Goal: Task Accomplishment & Management: Manage account settings

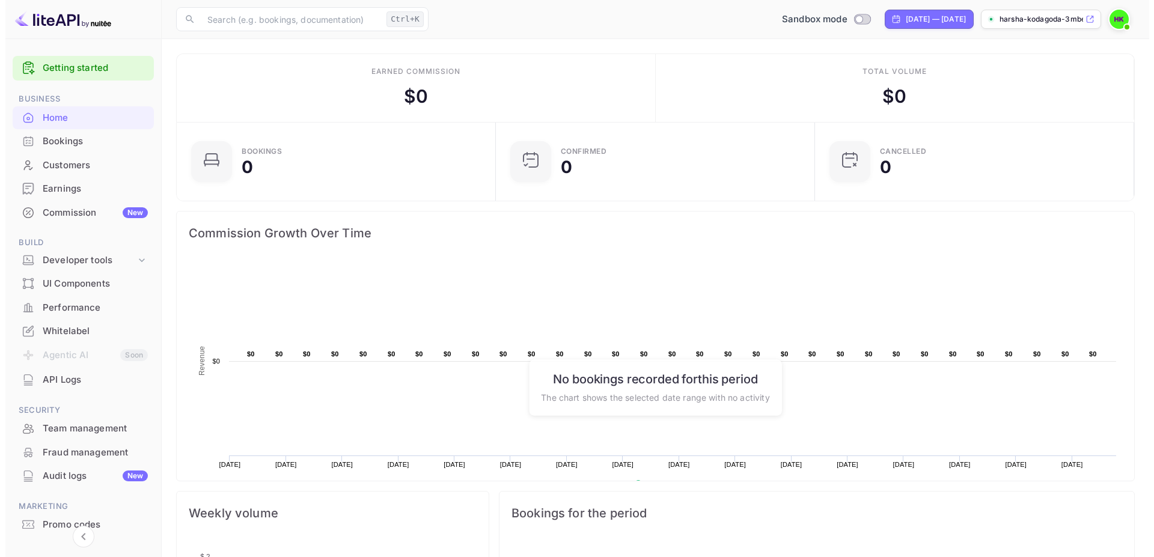
scroll to position [185, 302]
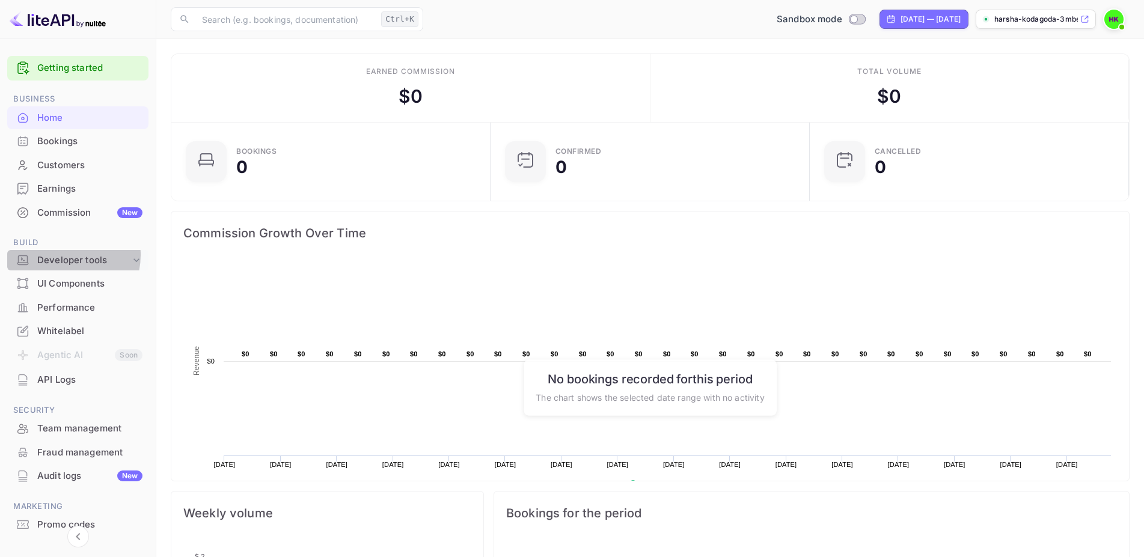
click at [61, 255] on div "Developer tools" at bounding box center [83, 261] width 93 height 14
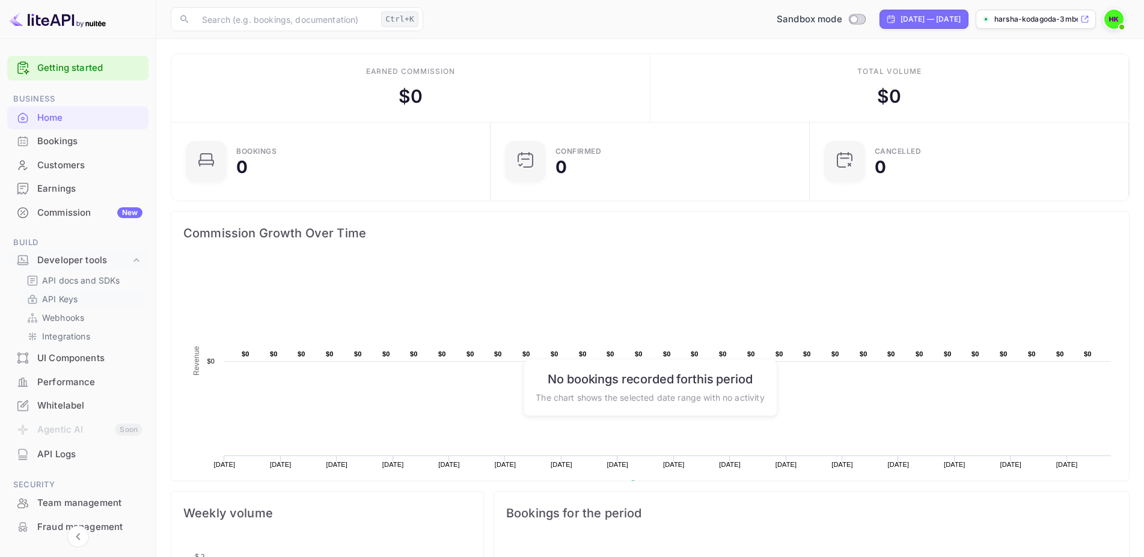
click at [56, 304] on p "API Keys" at bounding box center [59, 299] width 35 height 13
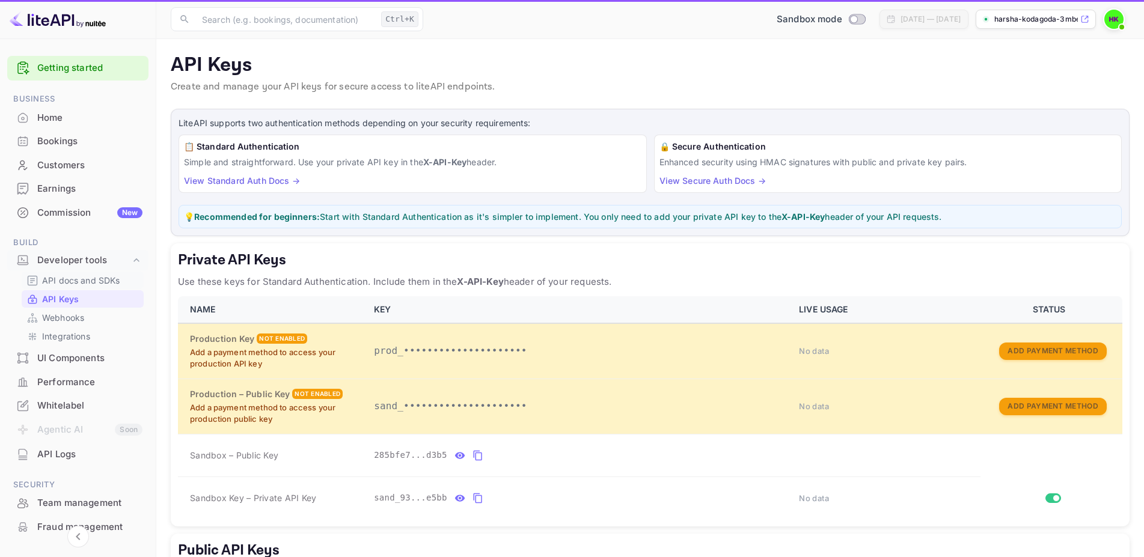
click at [81, 282] on p "API docs and SDKs" at bounding box center [81, 280] width 78 height 13
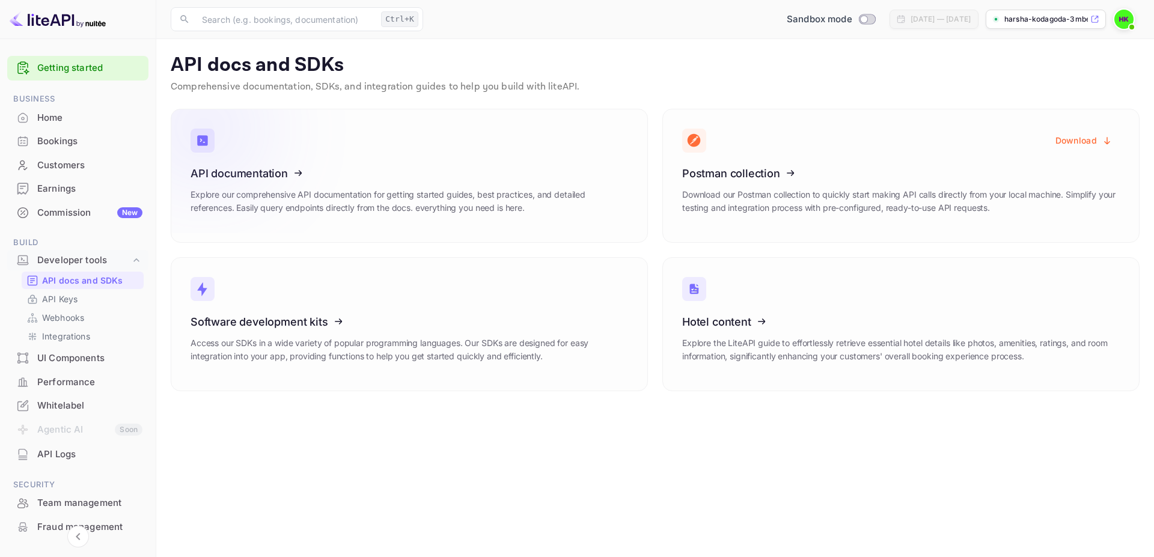
click at [251, 177] on icon at bounding box center [264, 171] width 187 height 124
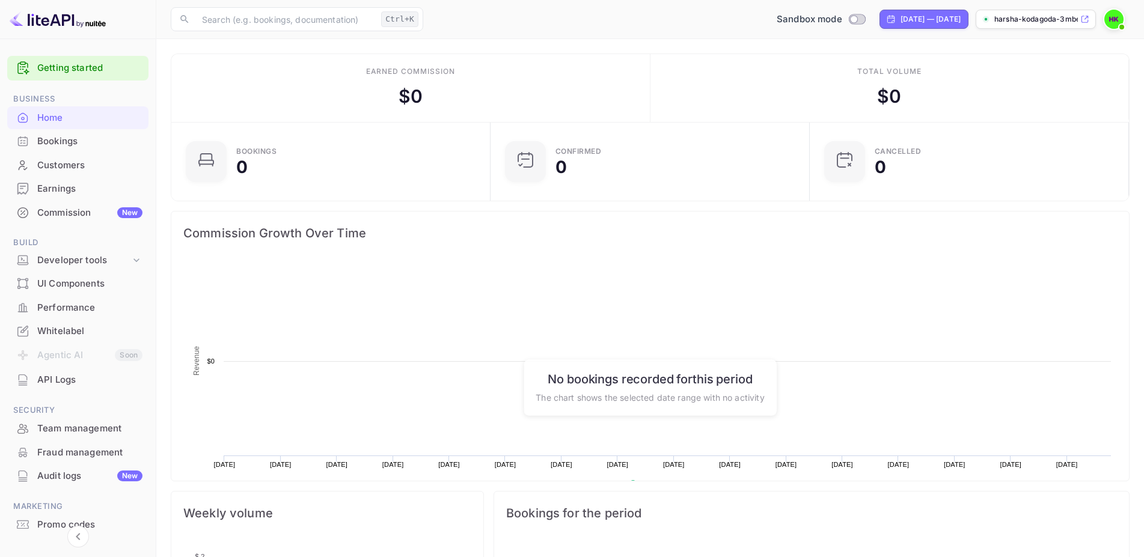
scroll to position [185, 302]
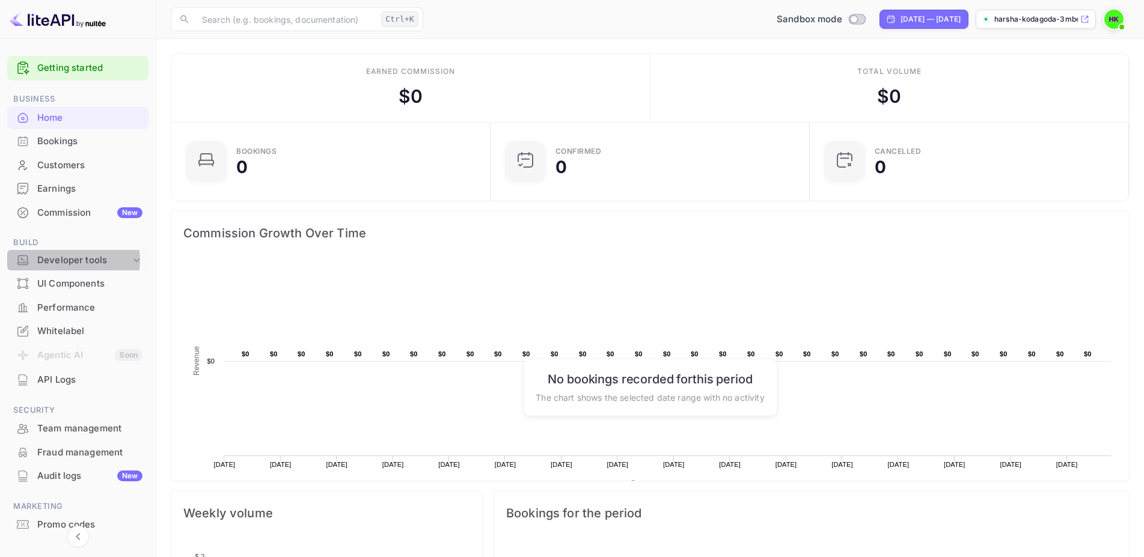
click at [72, 260] on div "Developer tools" at bounding box center [83, 261] width 93 height 14
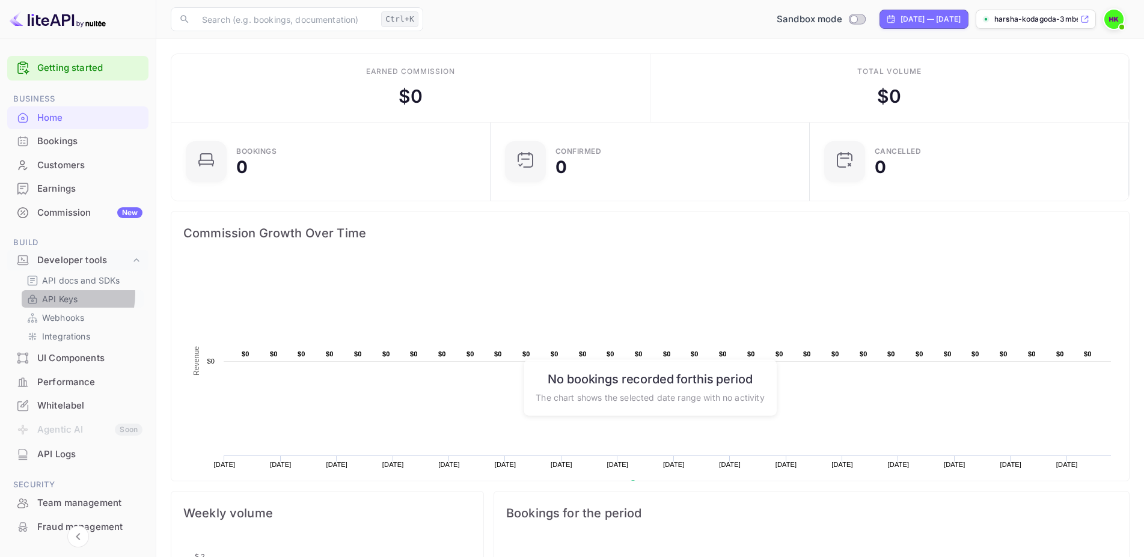
click at [63, 294] on p "API Keys" at bounding box center [59, 299] width 35 height 13
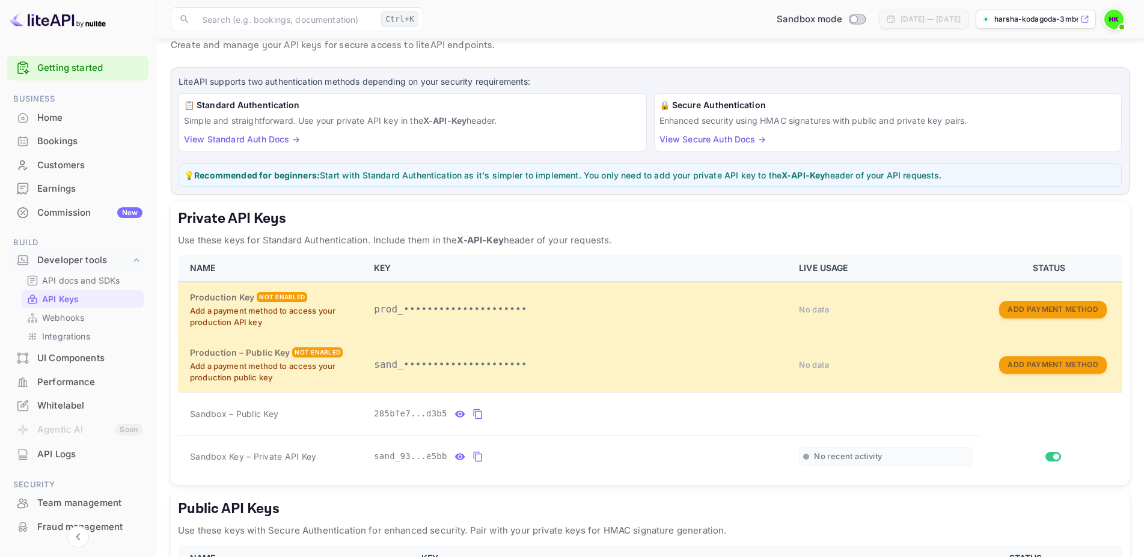
scroll to position [61, 0]
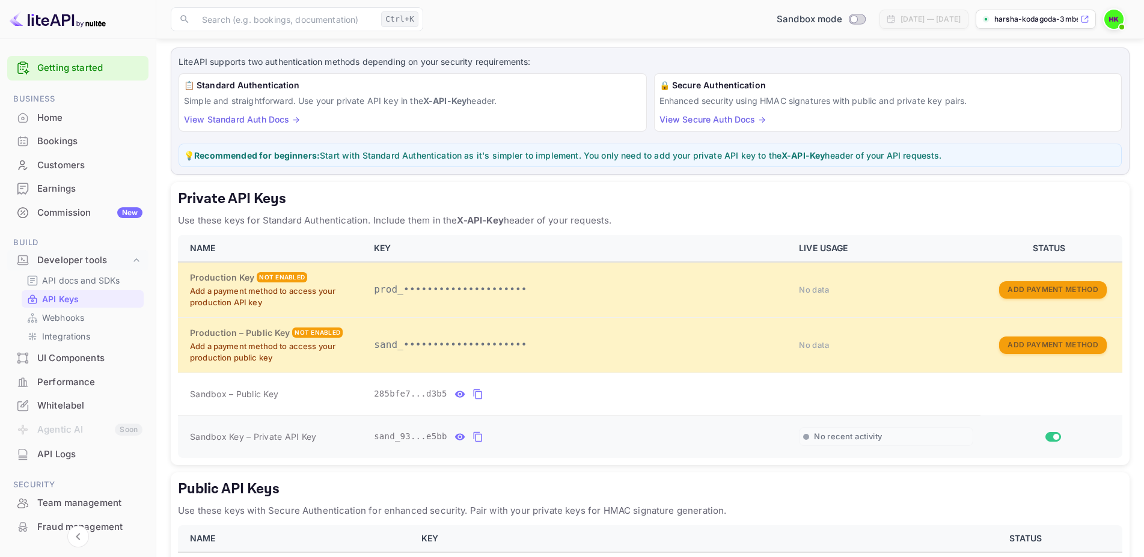
click at [472, 437] on icon "private api keys table" at bounding box center [477, 437] width 11 height 14
